Goal: Task Accomplishment & Management: Manage account settings

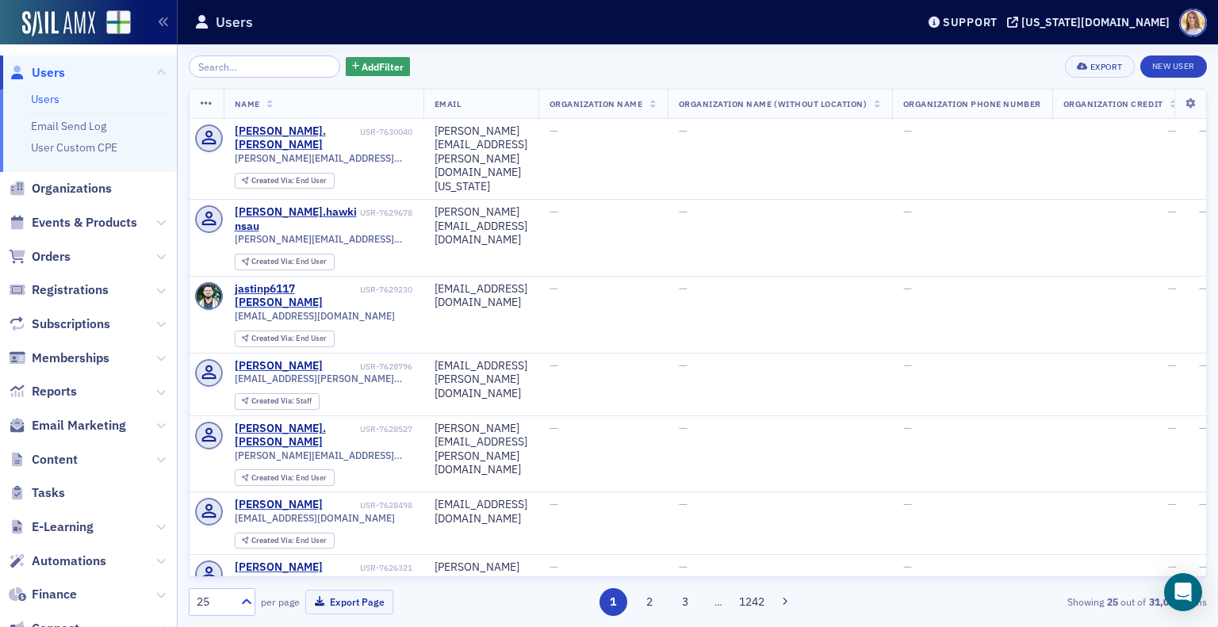
click at [260, 63] on input "search" at bounding box center [264, 67] width 151 height 22
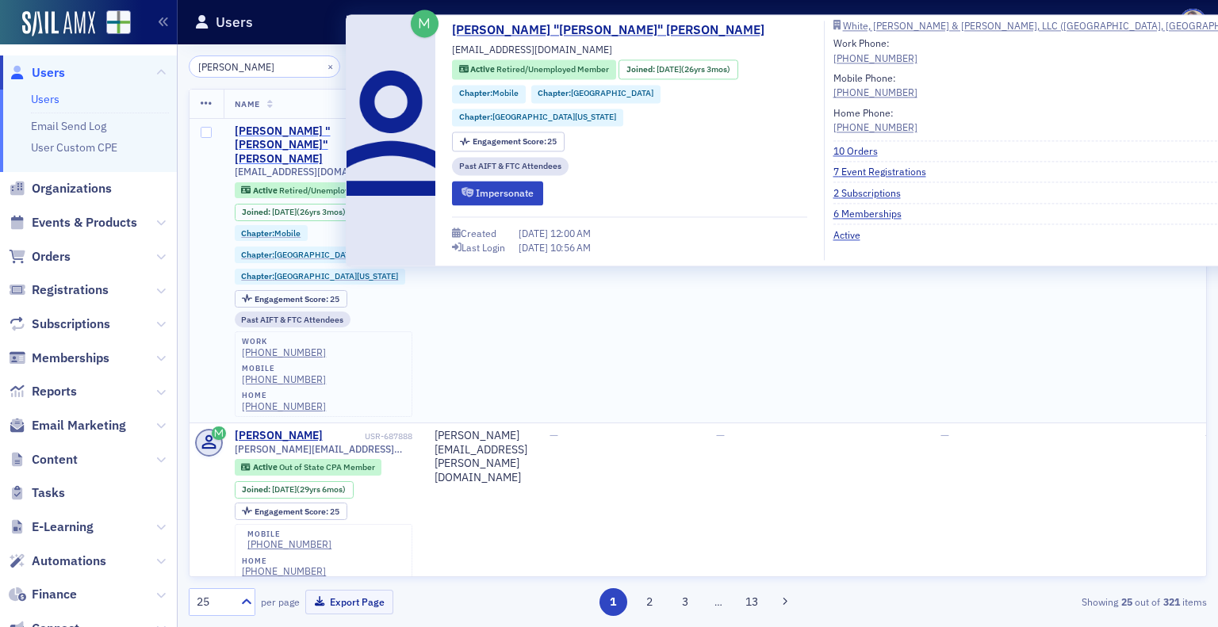
type input "greg white"
click at [320, 128] on div "[PERSON_NAME] "[PERSON_NAME]" [PERSON_NAME]" at bounding box center [298, 145] width 127 height 42
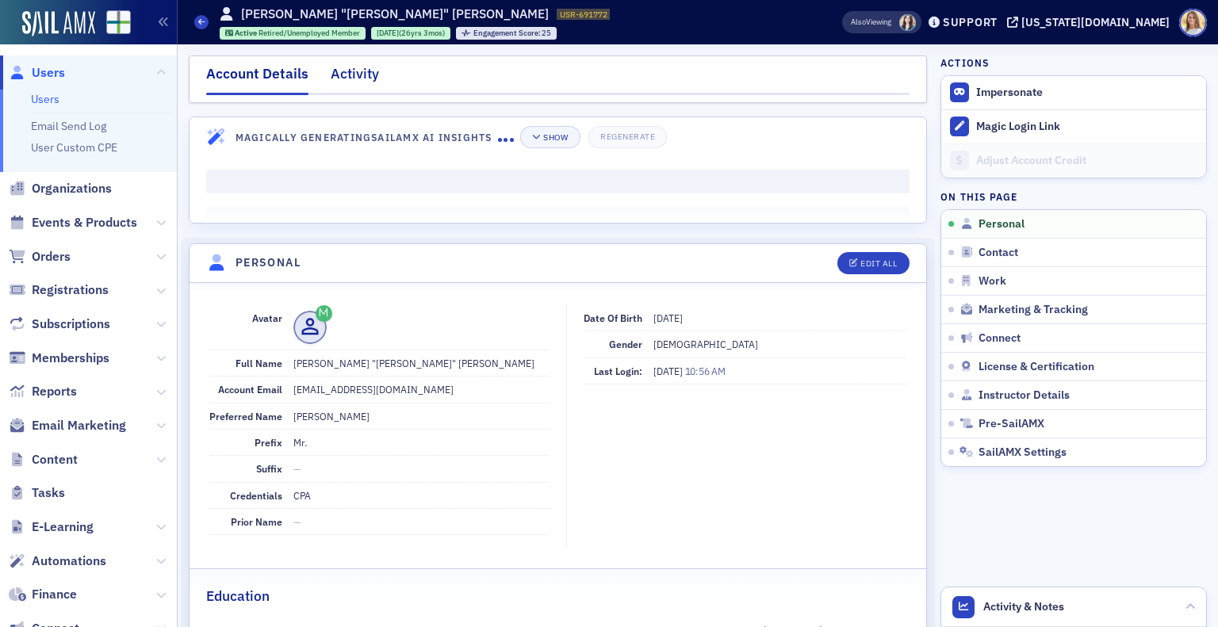
click at [355, 71] on div "Activity" at bounding box center [355, 77] width 48 height 29
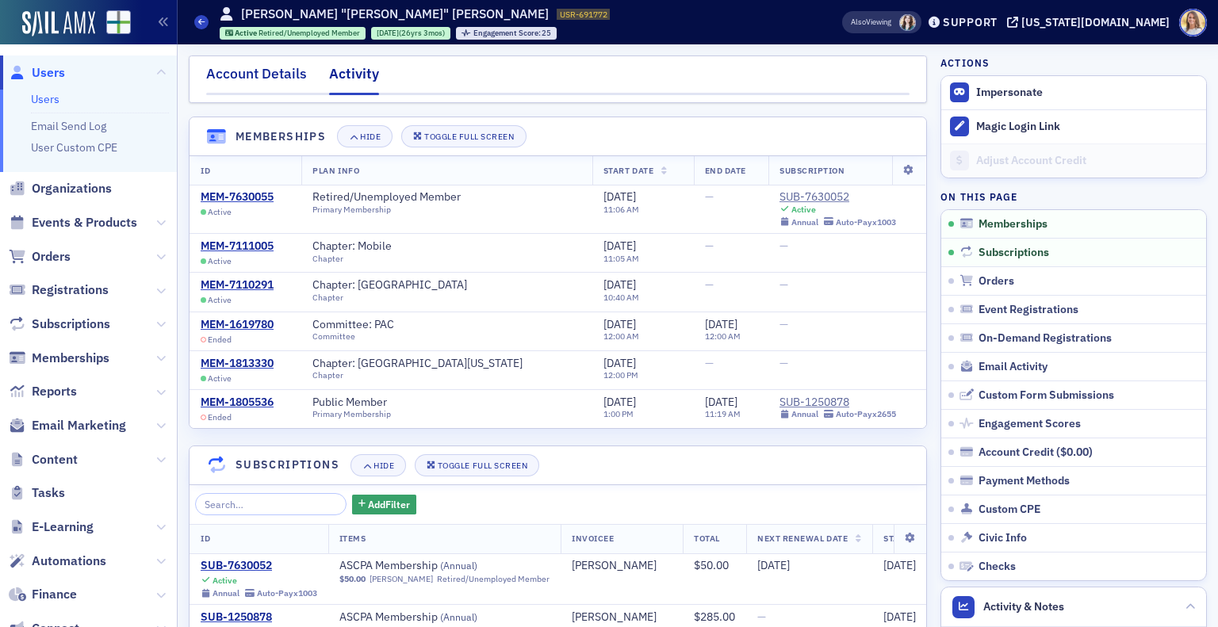
click at [247, 77] on div "Account Details" at bounding box center [256, 77] width 101 height 29
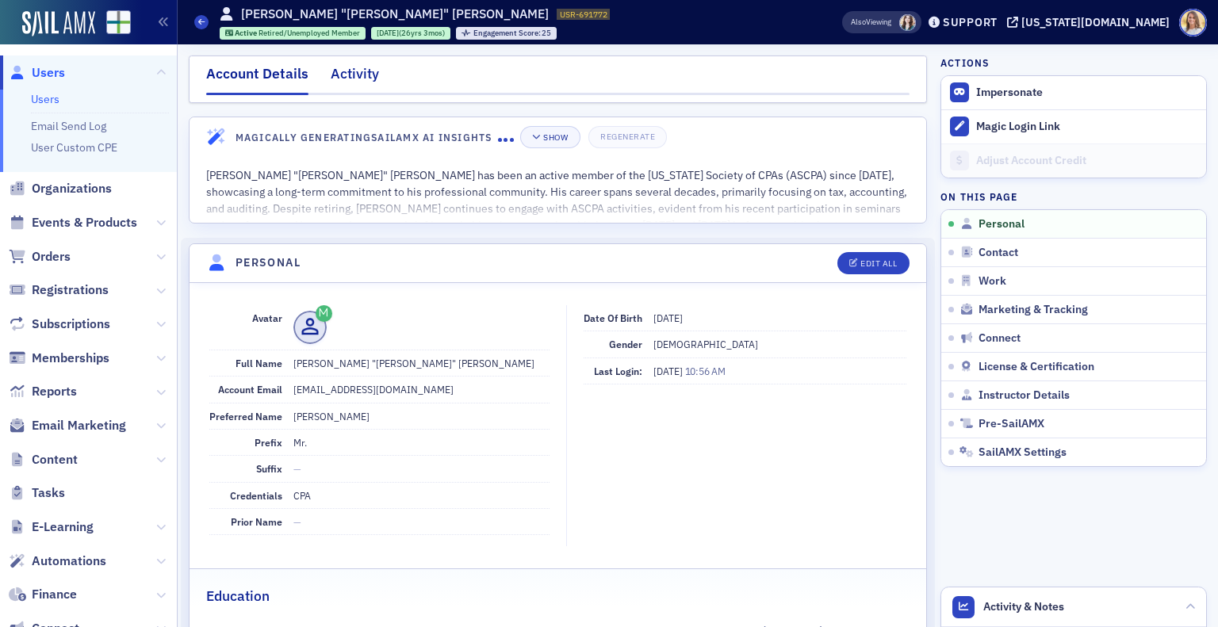
click at [349, 72] on div "Activity" at bounding box center [355, 77] width 48 height 29
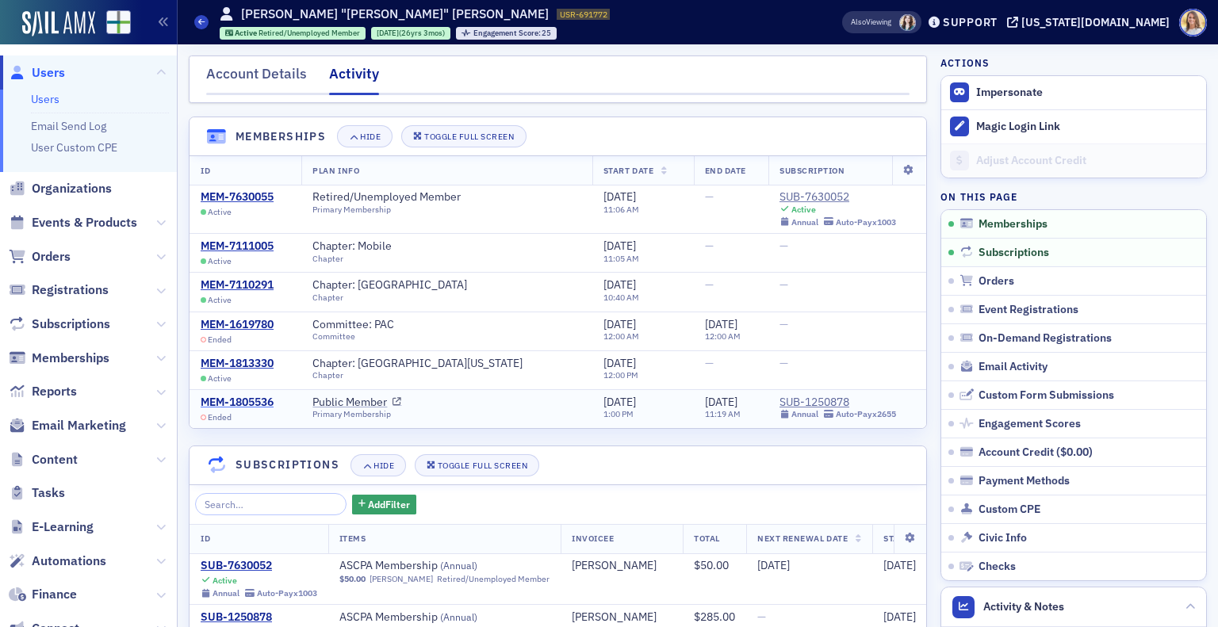
click at [229, 397] on div "MEM-1805536" at bounding box center [237, 403] width 73 height 14
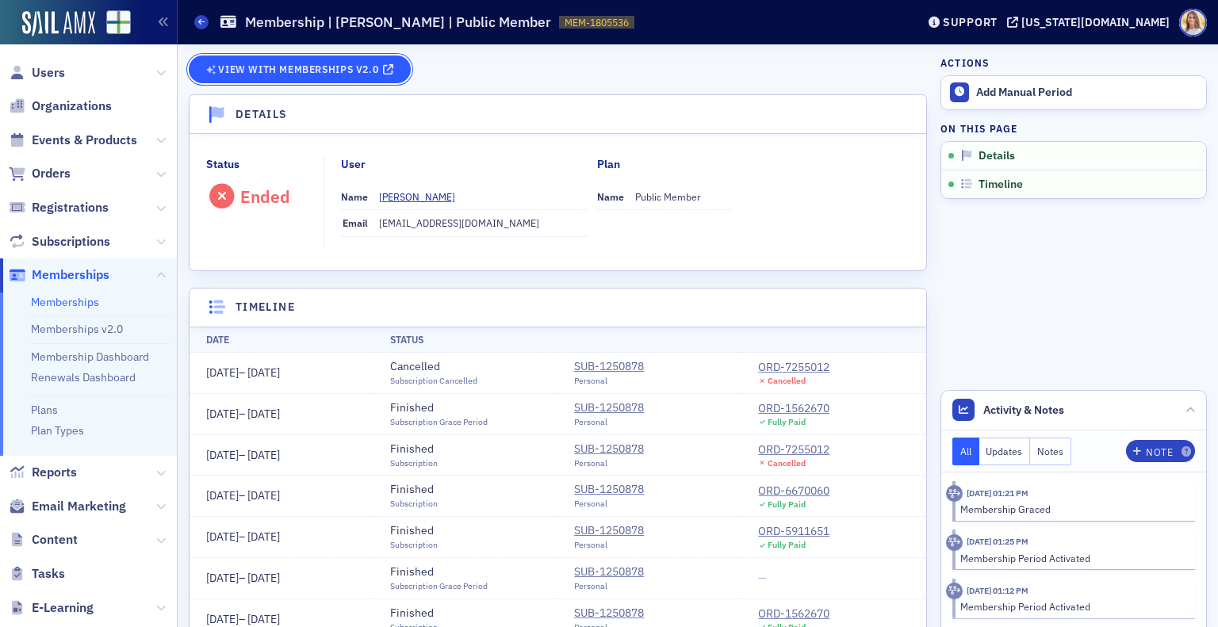
click at [303, 67] on span "View with Memberships v2.0" at bounding box center [298, 69] width 160 height 9
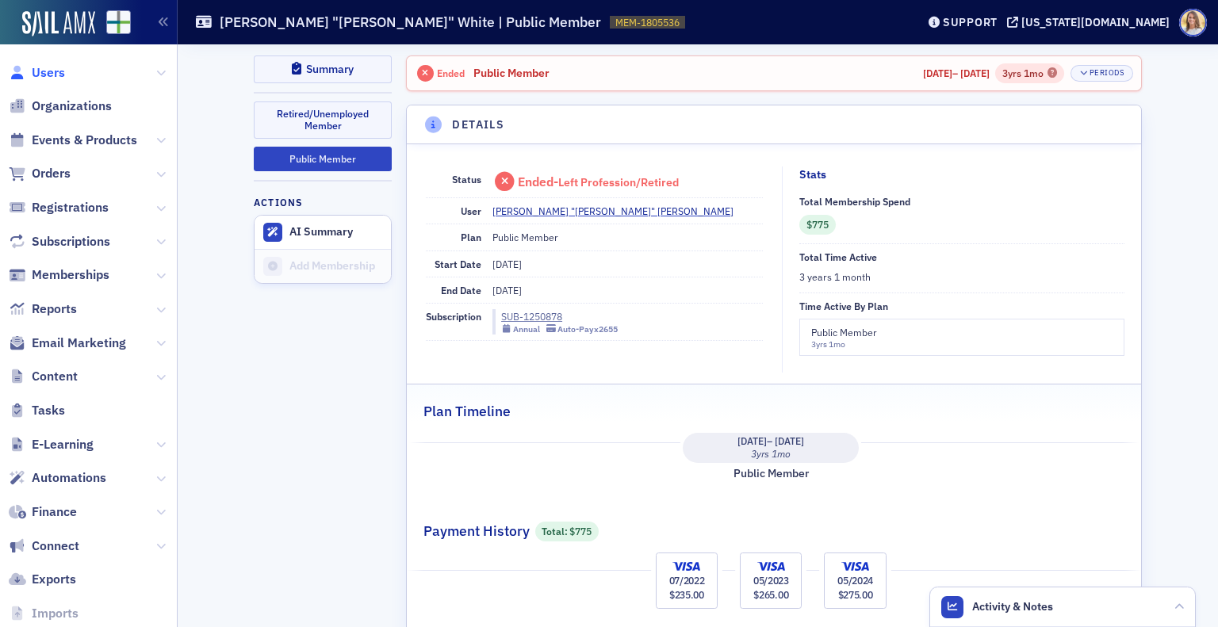
click at [60, 69] on span "Users" at bounding box center [48, 72] width 33 height 17
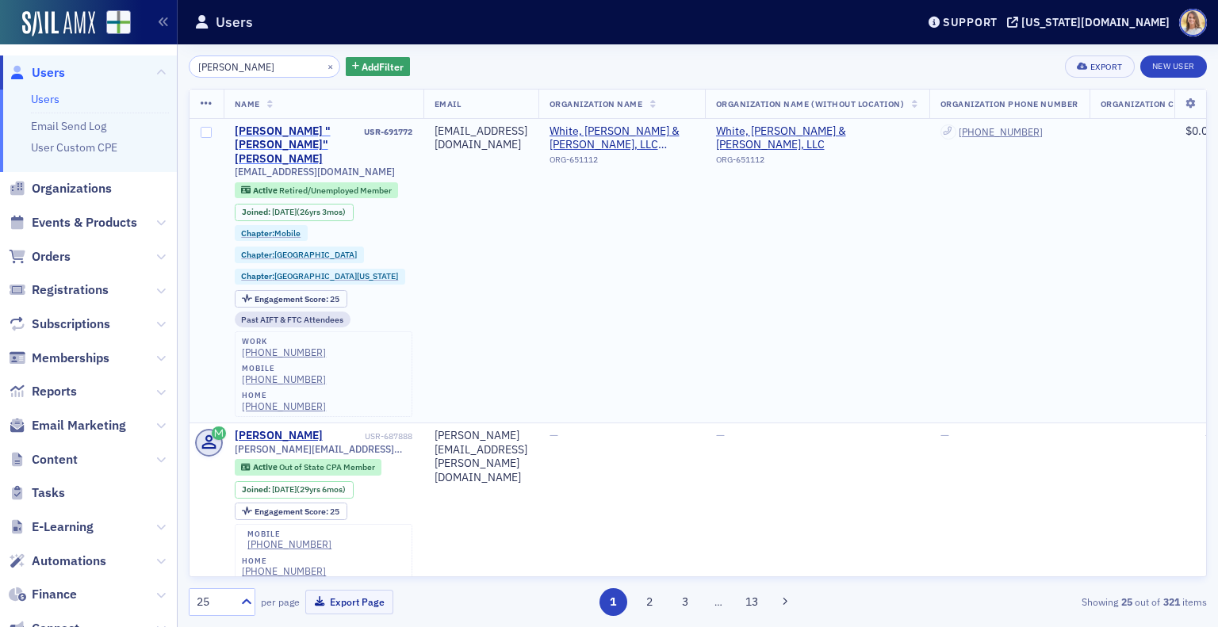
click at [320, 130] on div "[PERSON_NAME] "[PERSON_NAME]" [PERSON_NAME]" at bounding box center [298, 145] width 127 height 42
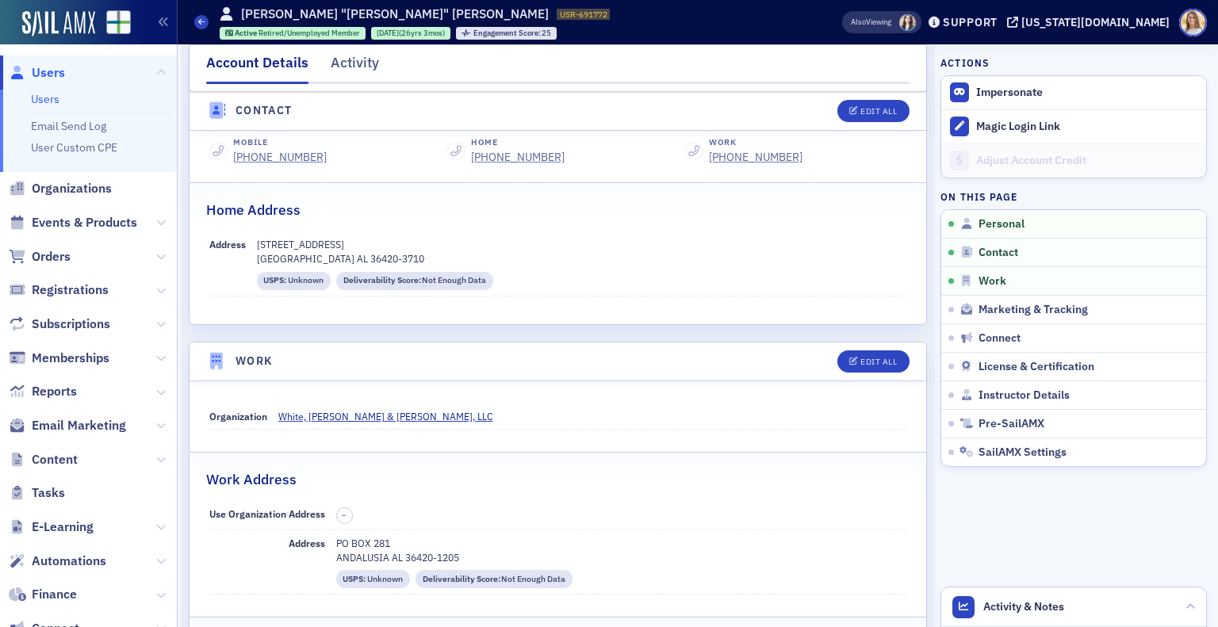
scroll to position [707, 0]
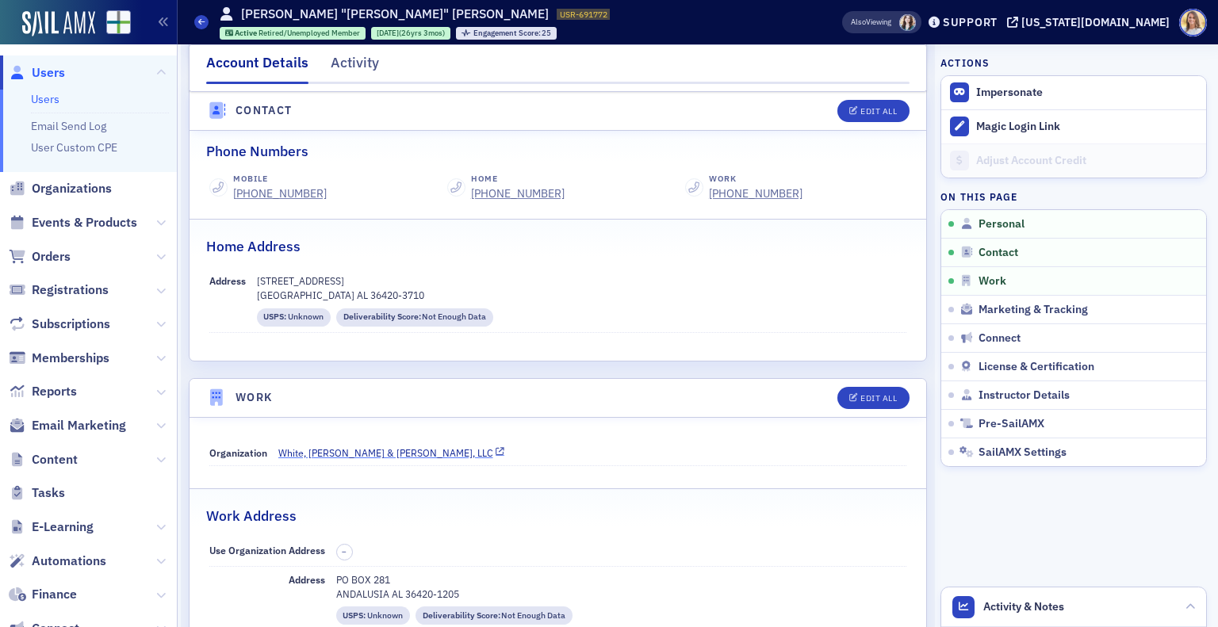
click at [348, 451] on span "White, [PERSON_NAME] & [PERSON_NAME], LLC" at bounding box center [385, 453] width 215 height 14
click at [859, 387] on button "Edit All" at bounding box center [872, 398] width 71 height 22
select select "US"
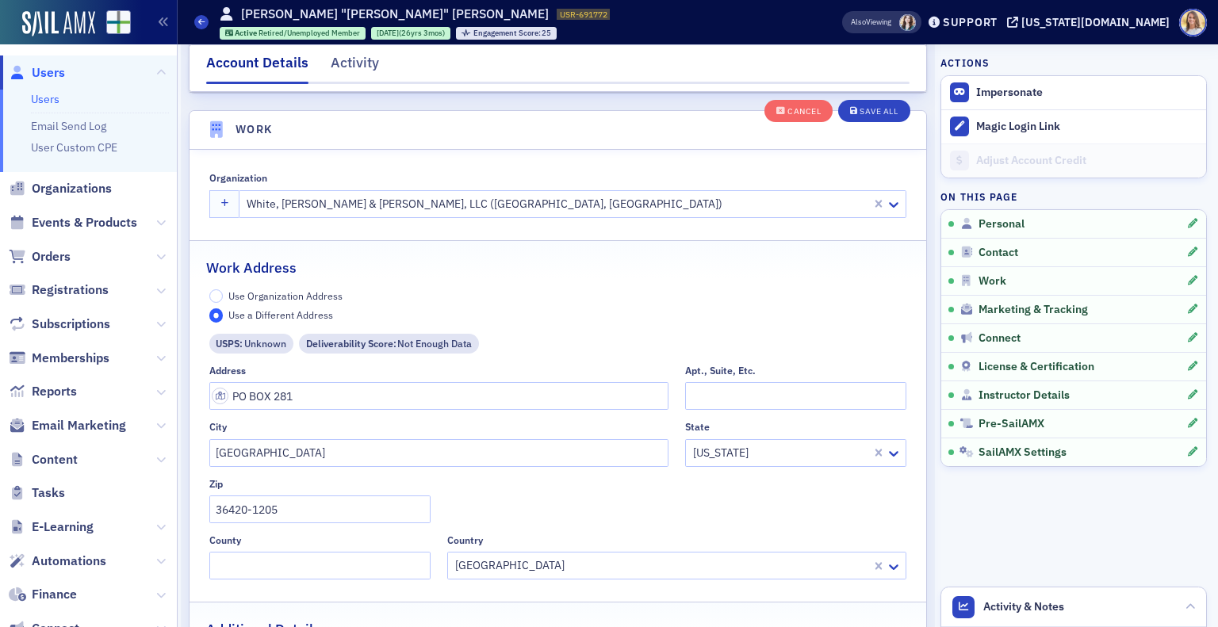
scroll to position [1344, 0]
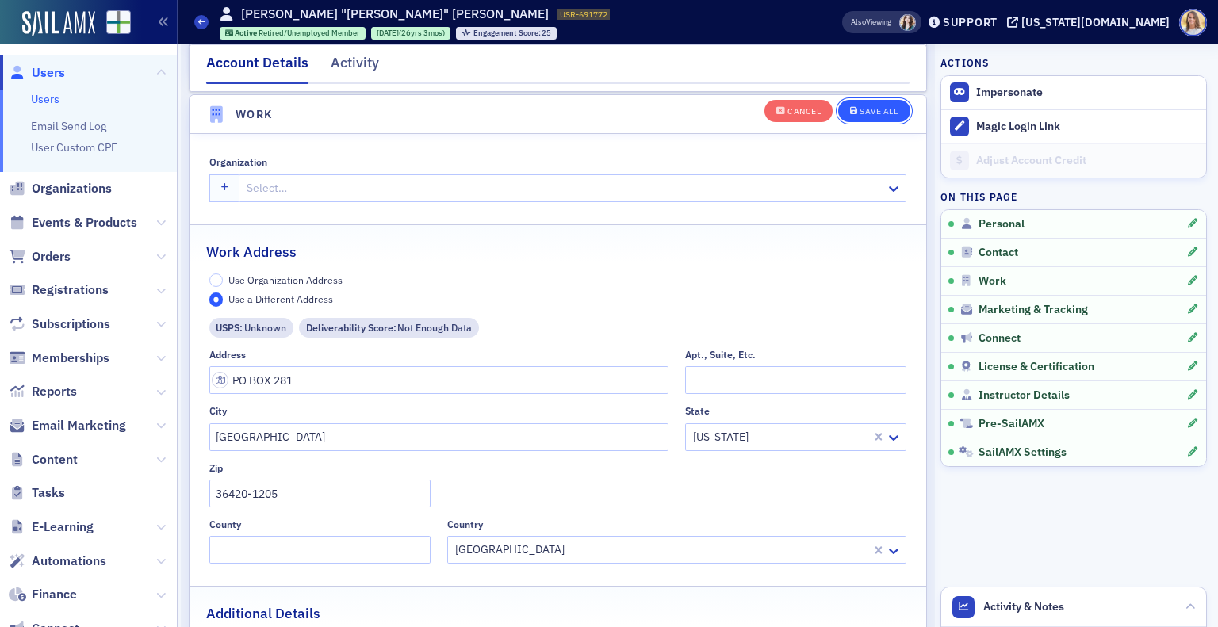
click at [864, 107] on div "Save All" at bounding box center [879, 111] width 38 height 9
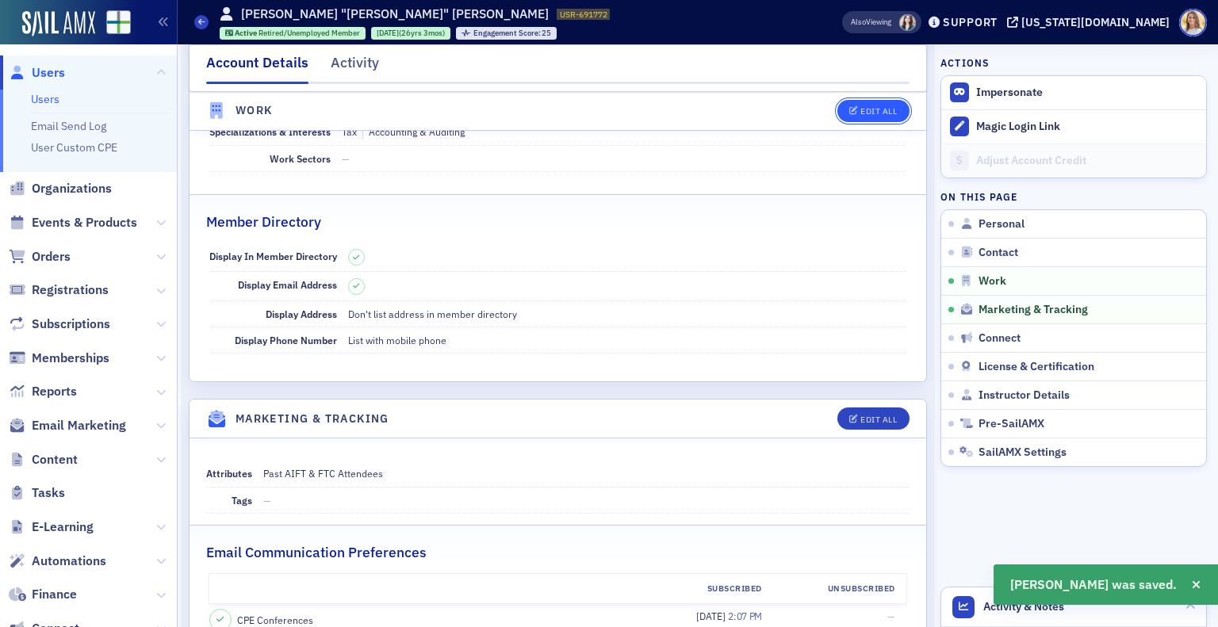
click at [874, 120] on button "Edit All" at bounding box center [872, 111] width 71 height 22
select select "US"
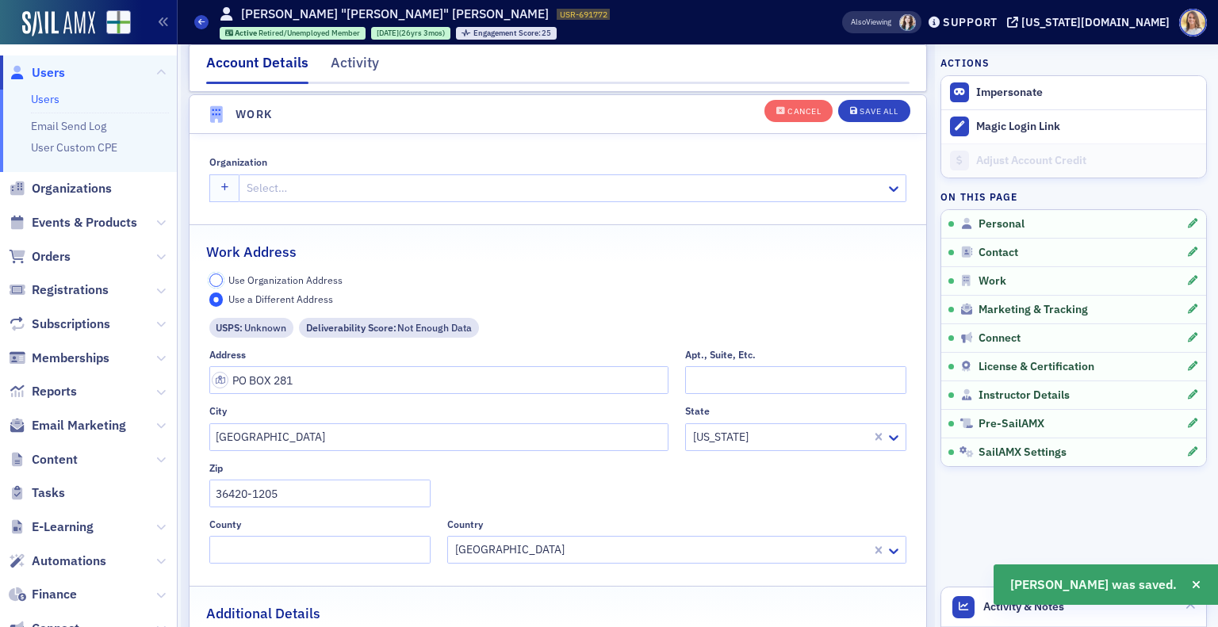
click at [211, 276] on input "Use Organization Address" at bounding box center [216, 281] width 14 height 14
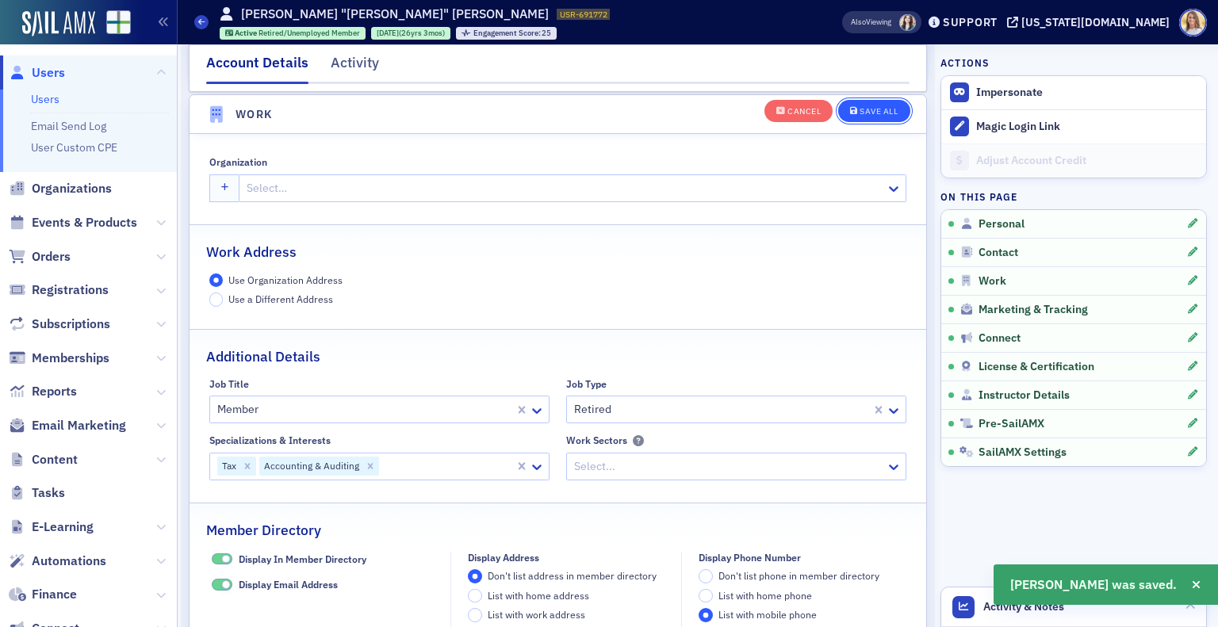
click at [860, 113] on div "Save All" at bounding box center [879, 111] width 38 height 9
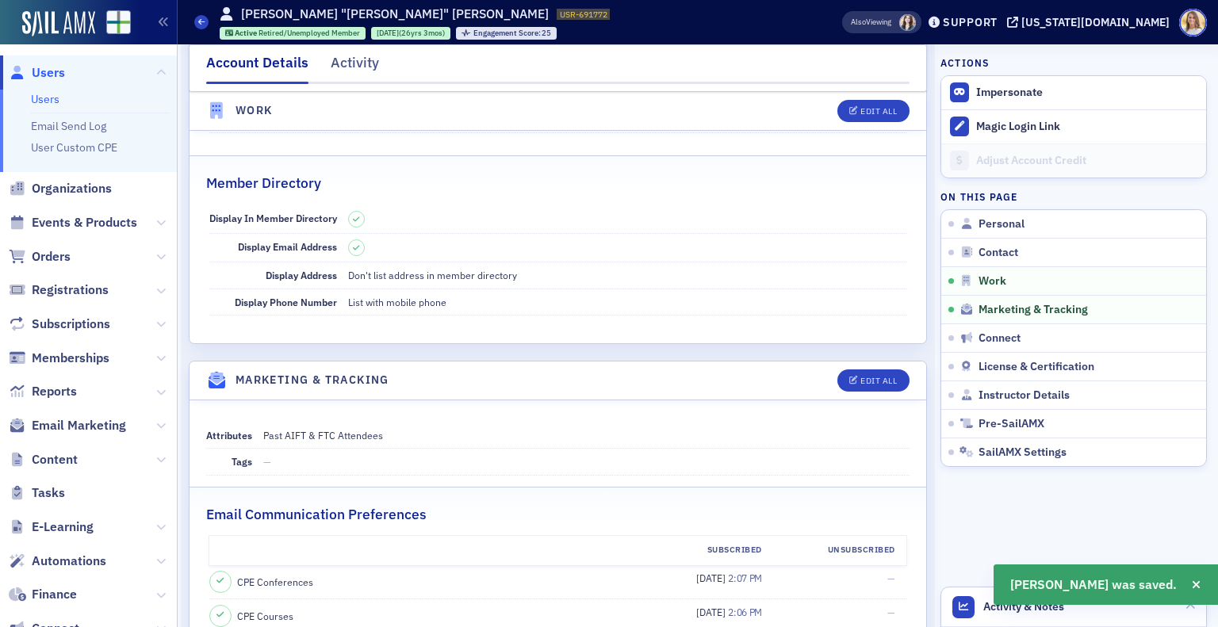
click at [60, 76] on span "Users" at bounding box center [48, 72] width 33 height 17
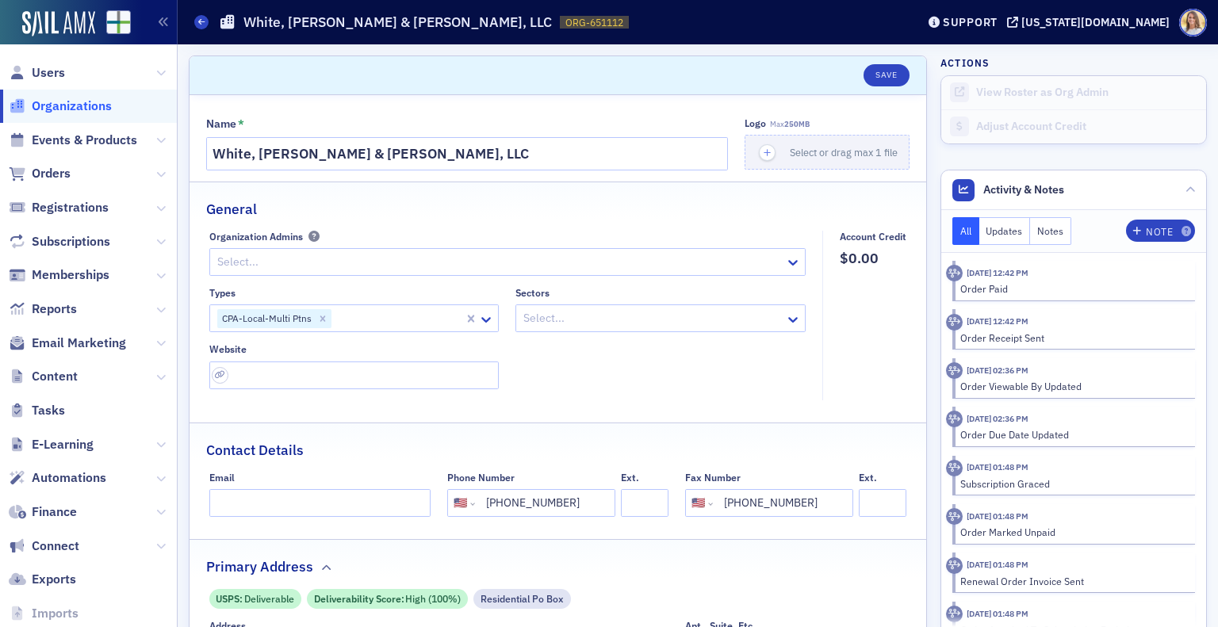
select select "US"
click at [58, 75] on span "Users" at bounding box center [48, 72] width 33 height 17
